Goal: Information Seeking & Learning: Compare options

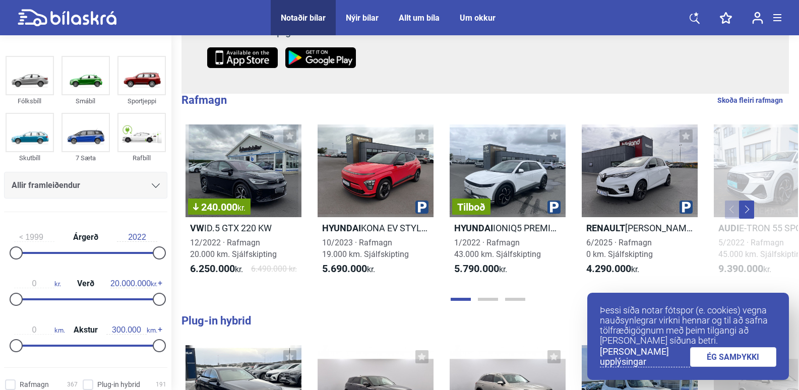
click at [707, 361] on link "ÉG SAMÞYKKI" at bounding box center [733, 357] width 87 height 20
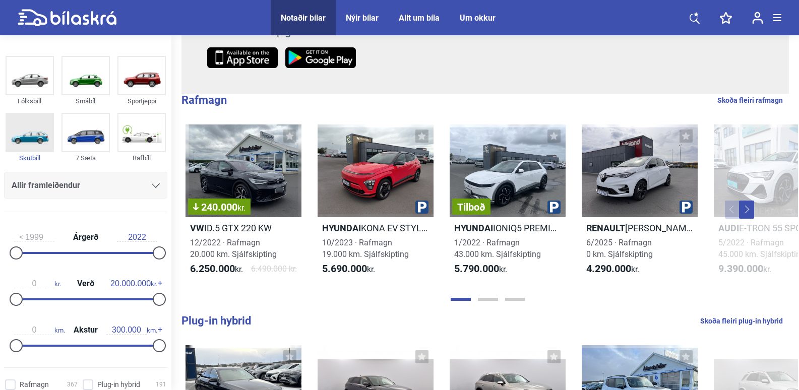
click at [29, 131] on img at bounding box center [30, 132] width 46 height 37
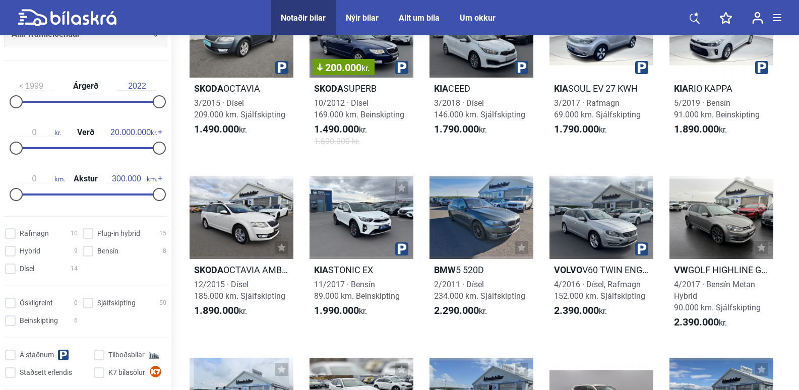
scroll to position [302, 0]
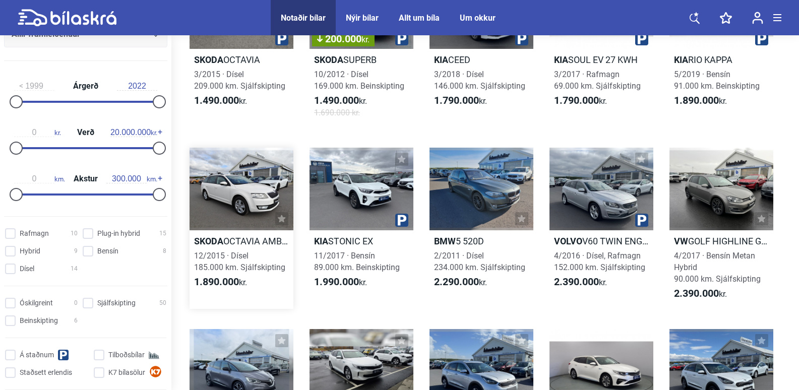
click at [237, 207] on div at bounding box center [241, 189] width 104 height 83
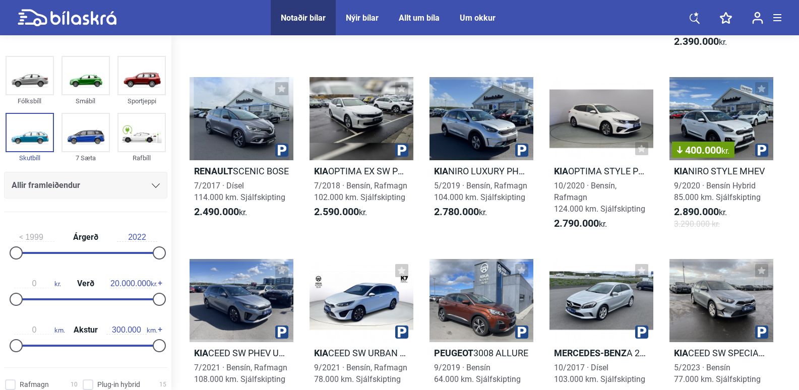
click at [153, 188] on div at bounding box center [156, 185] width 8 height 8
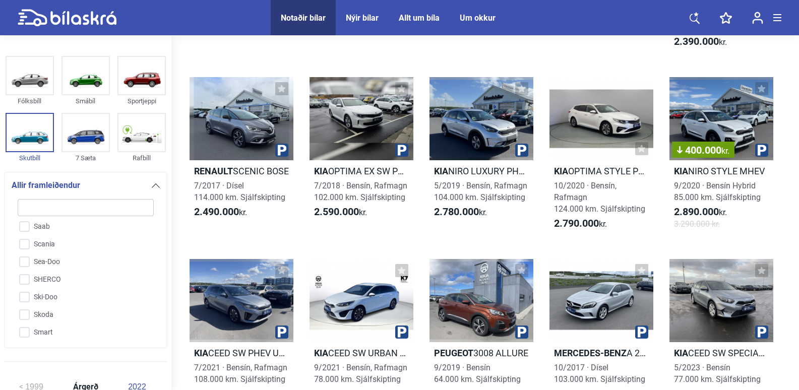
scroll to position [2096, 0]
click at [23, 298] on input "Skoda" at bounding box center [79, 307] width 137 height 18
checkbox input "true"
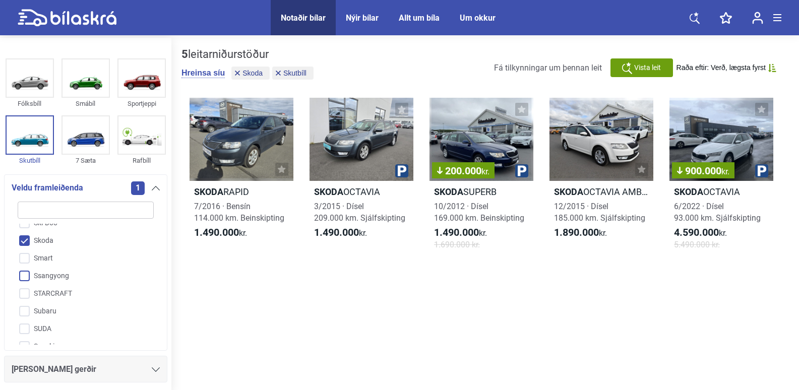
scroll to position [2147, 0]
click at [27, 320] on input "Subaru" at bounding box center [79, 329] width 137 height 18
checkbox input "true"
click at [25, 250] on input "Skoda" at bounding box center [79, 259] width 137 height 18
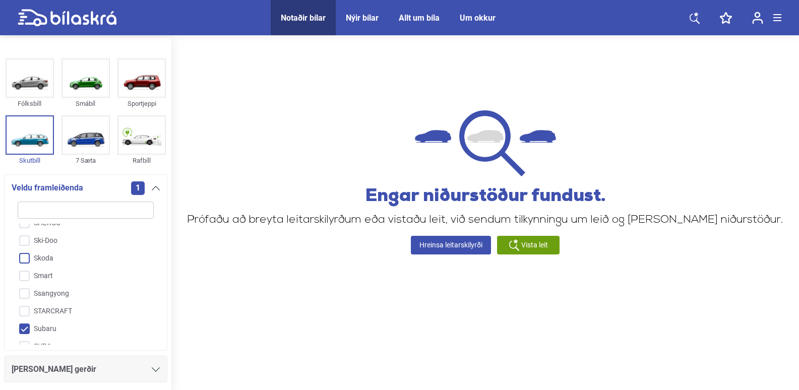
click at [25, 250] on input "Skoda" at bounding box center [79, 259] width 137 height 18
checkbox input "true"
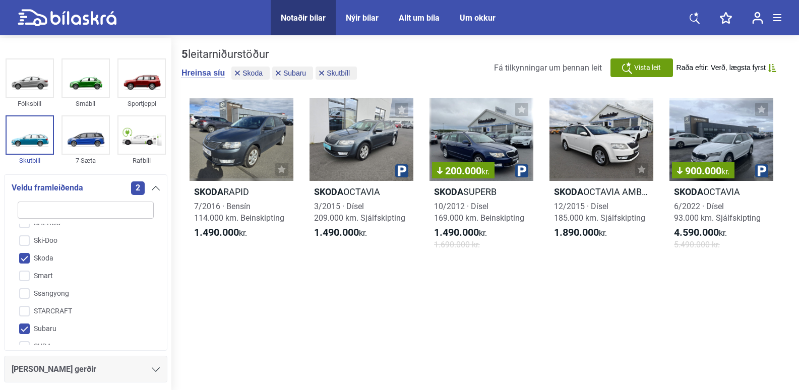
click at [25, 320] on input "Subaru" at bounding box center [79, 329] width 137 height 18
checkbox input "false"
click at [248, 157] on div at bounding box center [241, 139] width 104 height 83
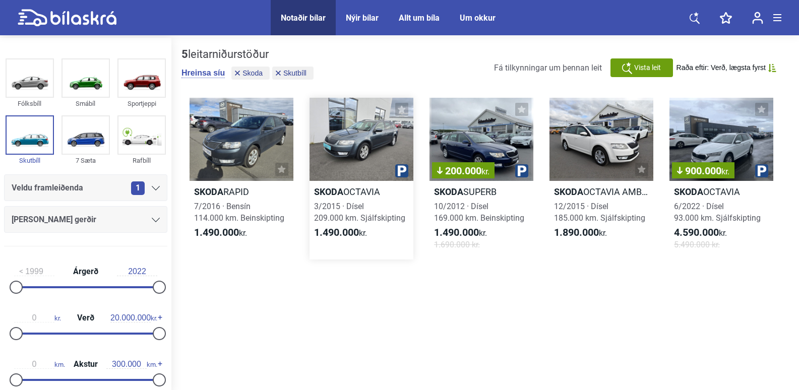
click at [350, 152] on div at bounding box center [361, 139] width 104 height 83
click at [473, 142] on div "200.000 kr." at bounding box center [481, 139] width 104 height 83
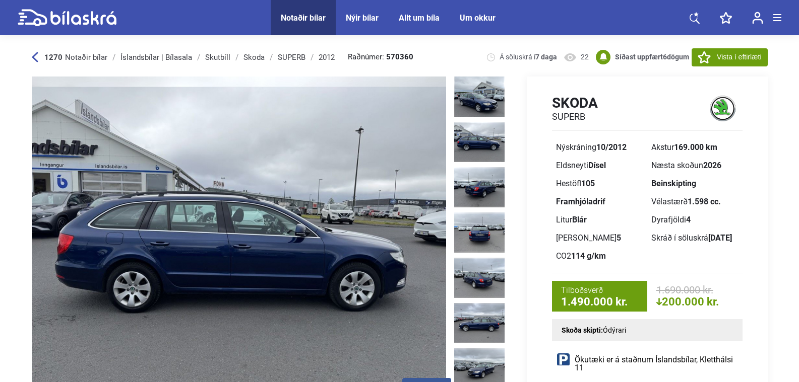
click at [431, 231] on img at bounding box center [239, 242] width 414 height 331
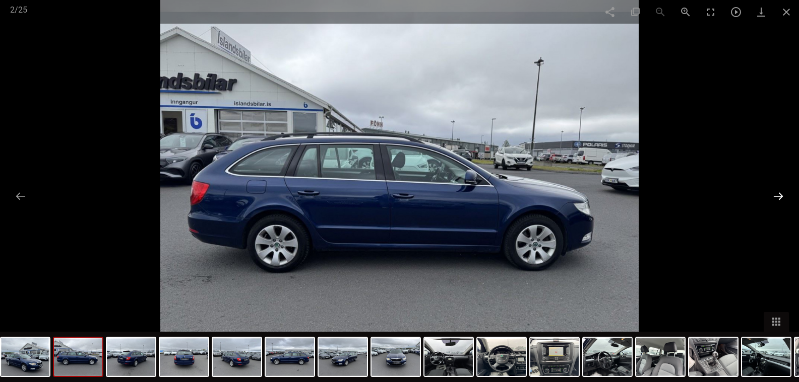
click at [777, 200] on button at bounding box center [777, 196] width 21 height 20
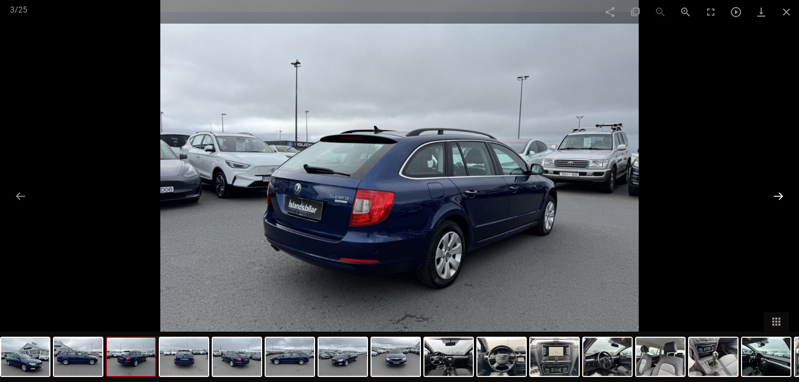
click at [777, 200] on button at bounding box center [777, 196] width 21 height 20
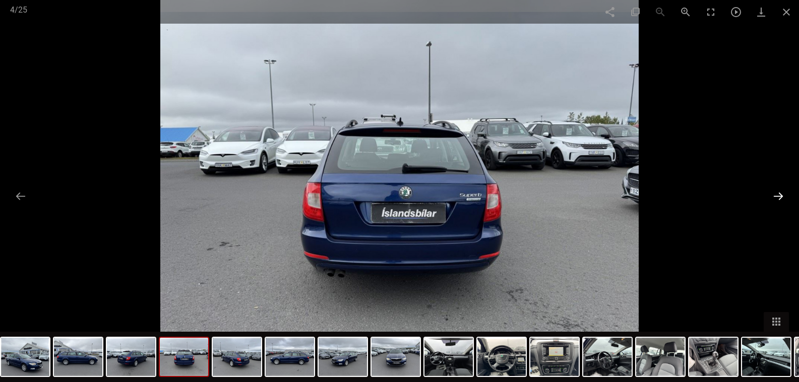
click at [777, 200] on button at bounding box center [777, 196] width 21 height 20
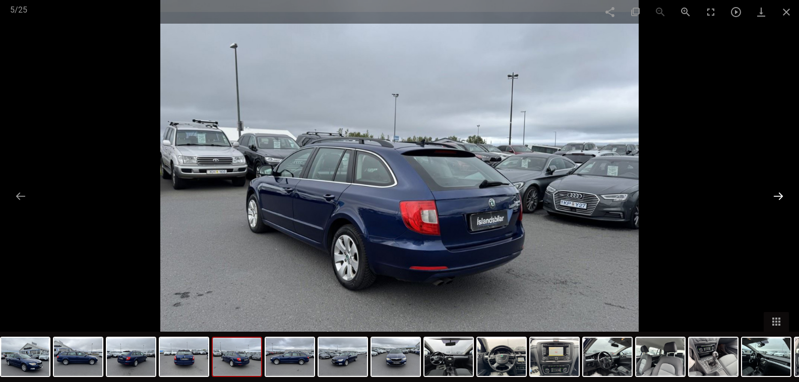
click at [777, 200] on button at bounding box center [777, 196] width 21 height 20
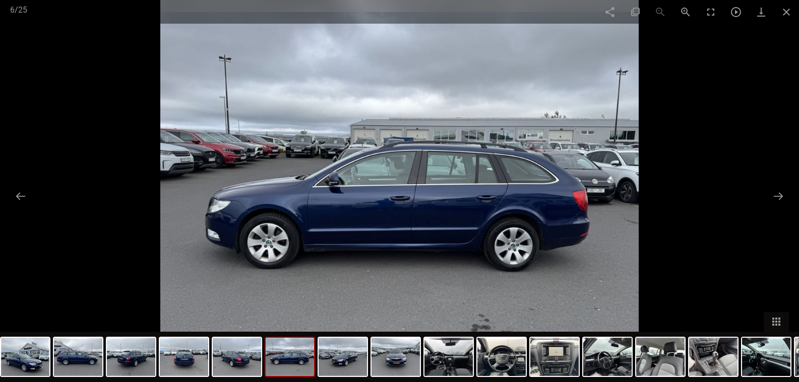
click at [707, 150] on div at bounding box center [399, 191] width 799 height 382
